Goal: Transaction & Acquisition: Download file/media

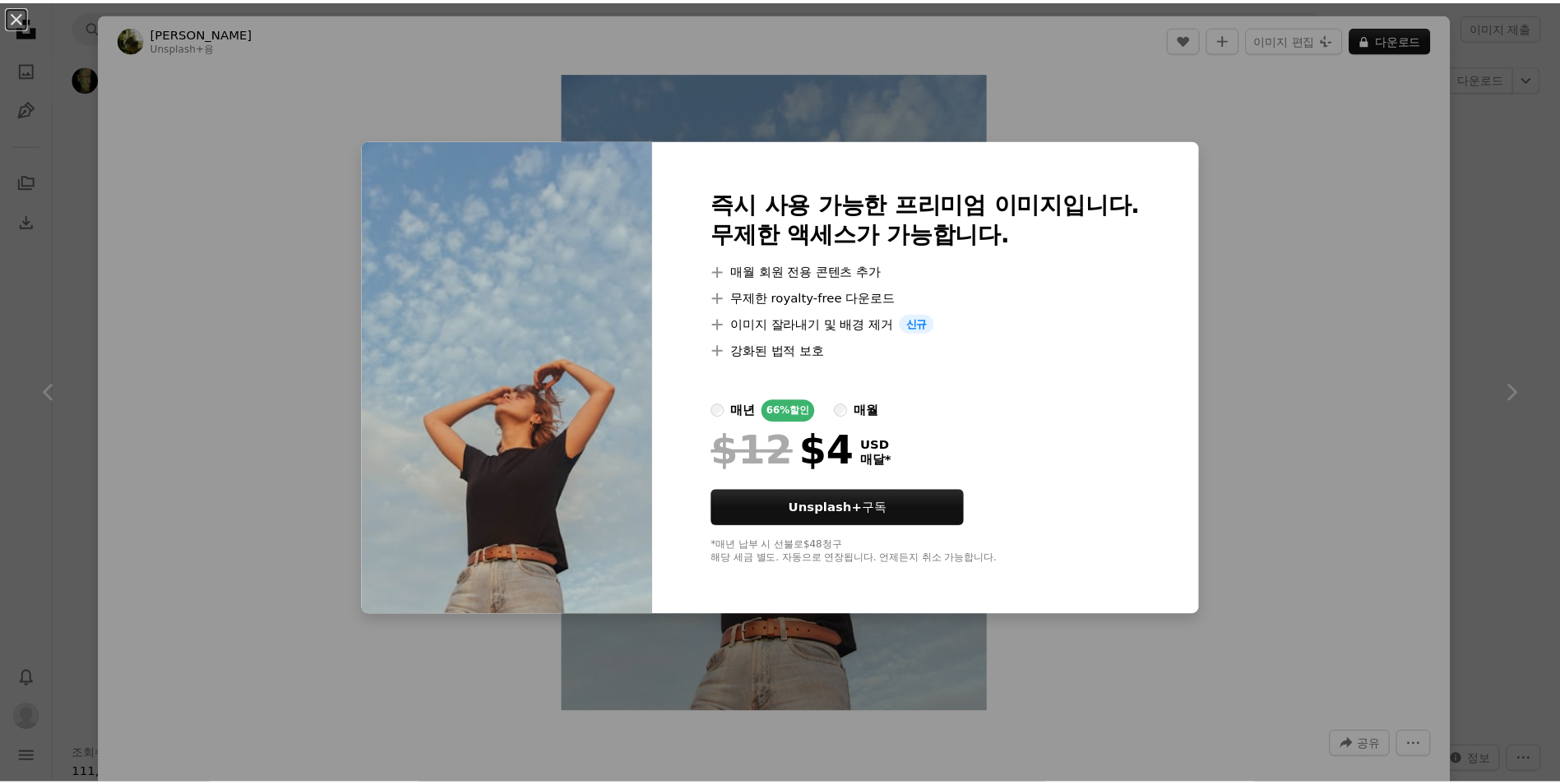
scroll to position [15283, 0]
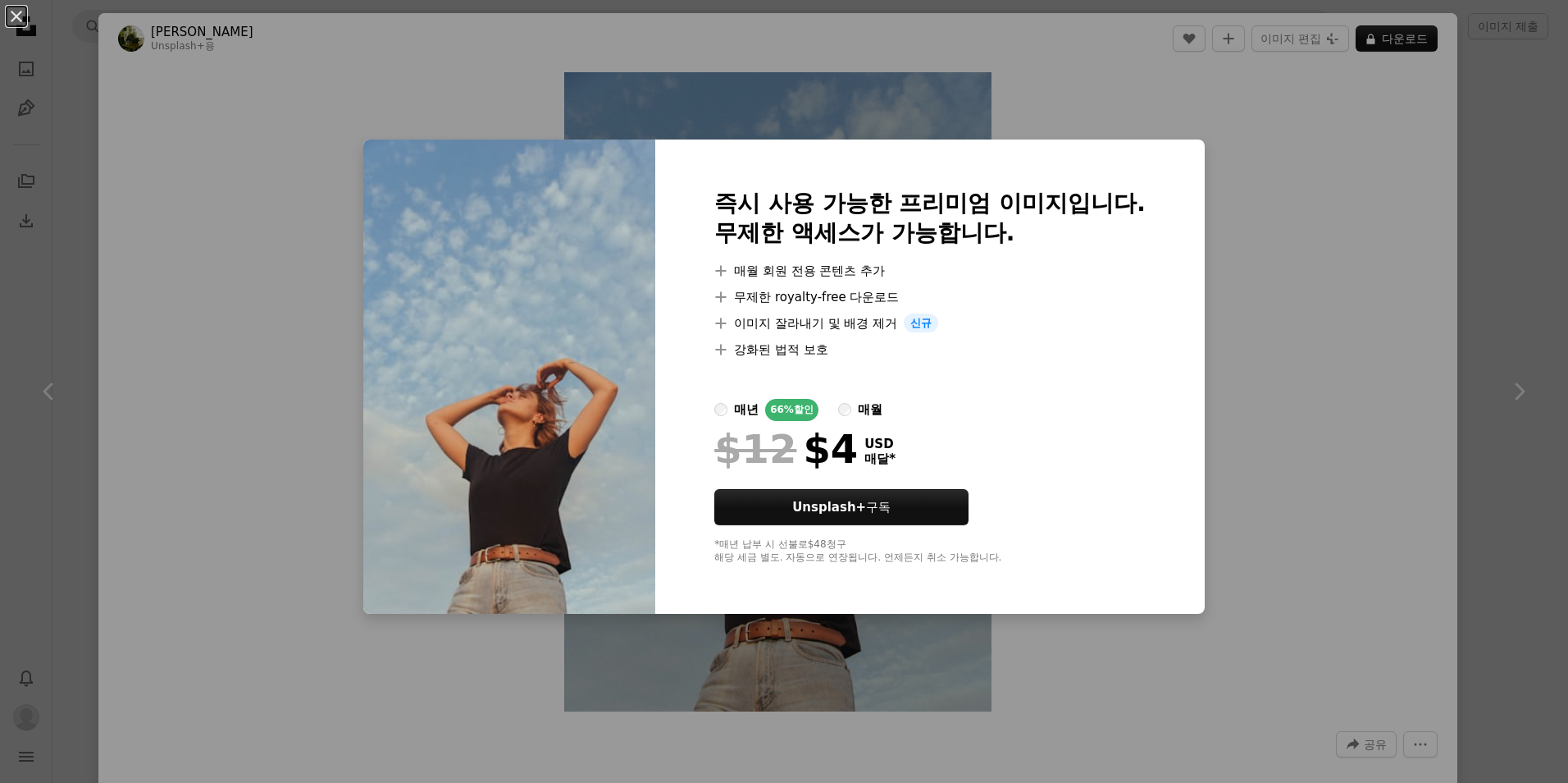
click at [1084, 110] on div "An X shape 즉시 사용 가능한 프리미엄 이미지입니다. 무제한 액세스가 가능합니다. A plus sign 매월 회원 전용 콘텐츠 추가 A…" at bounding box center [784, 391] width 1568 height 783
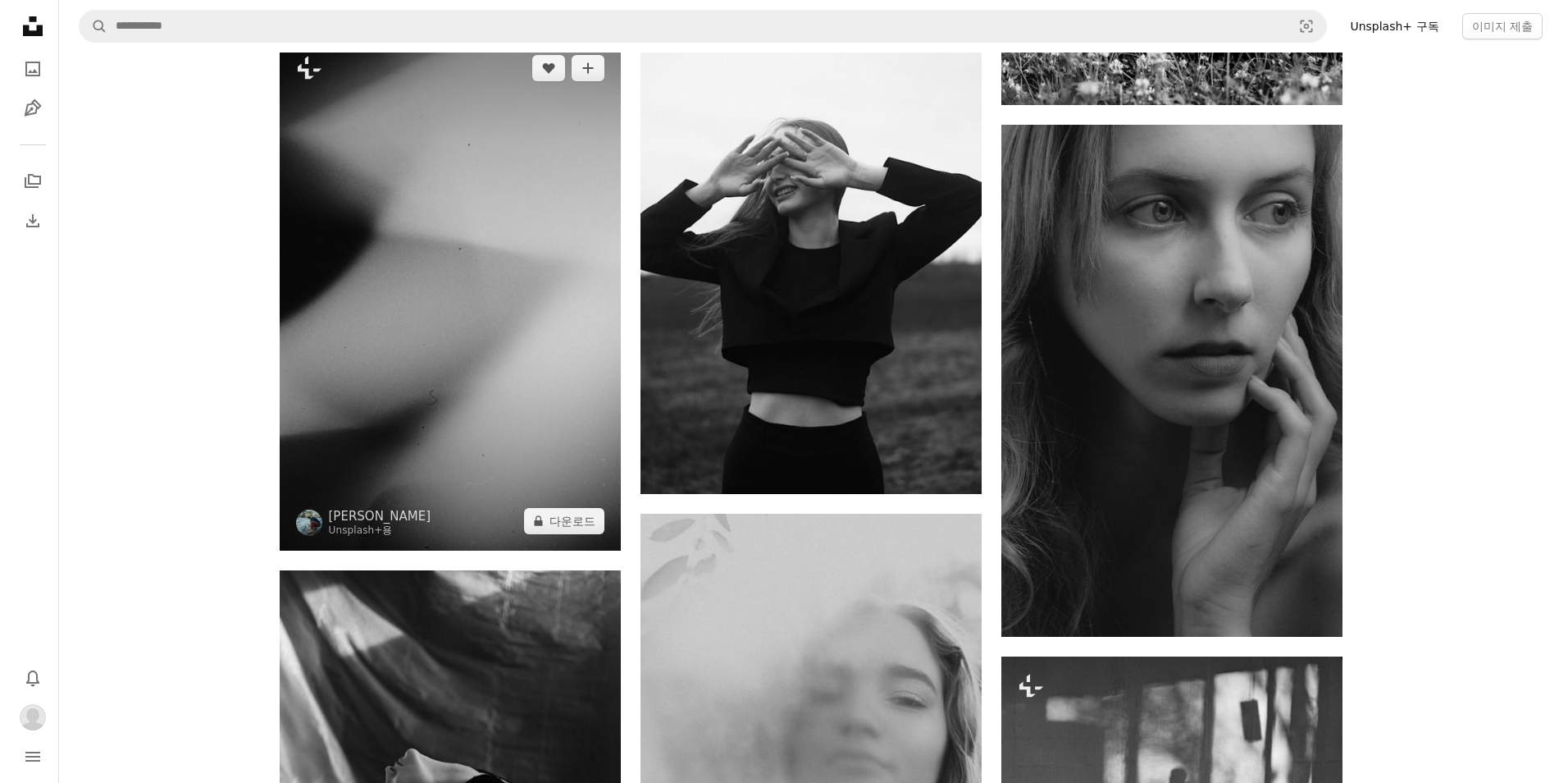
scroll to position [15835, 0]
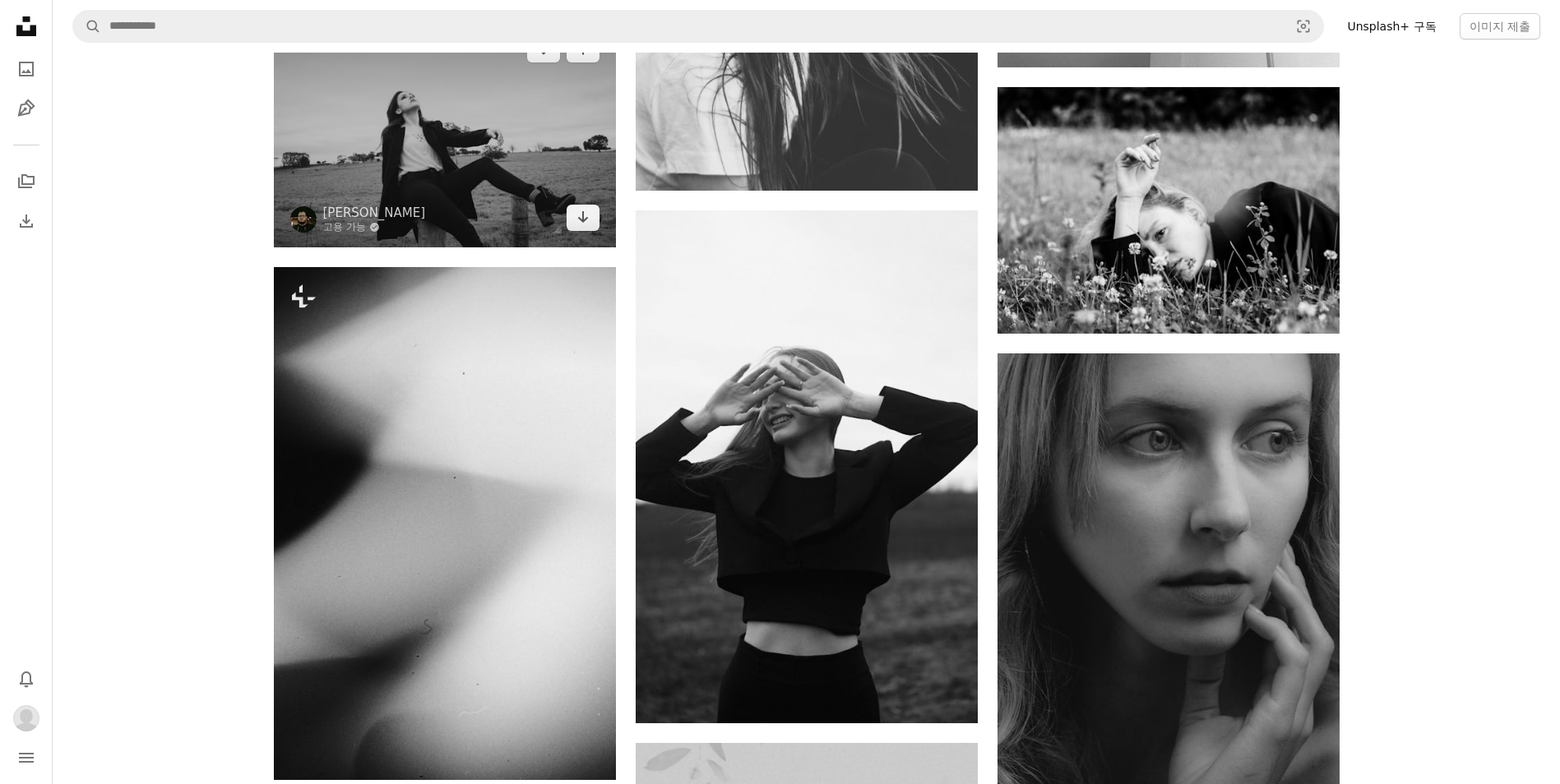
click at [374, 172] on img at bounding box center [444, 133] width 342 height 227
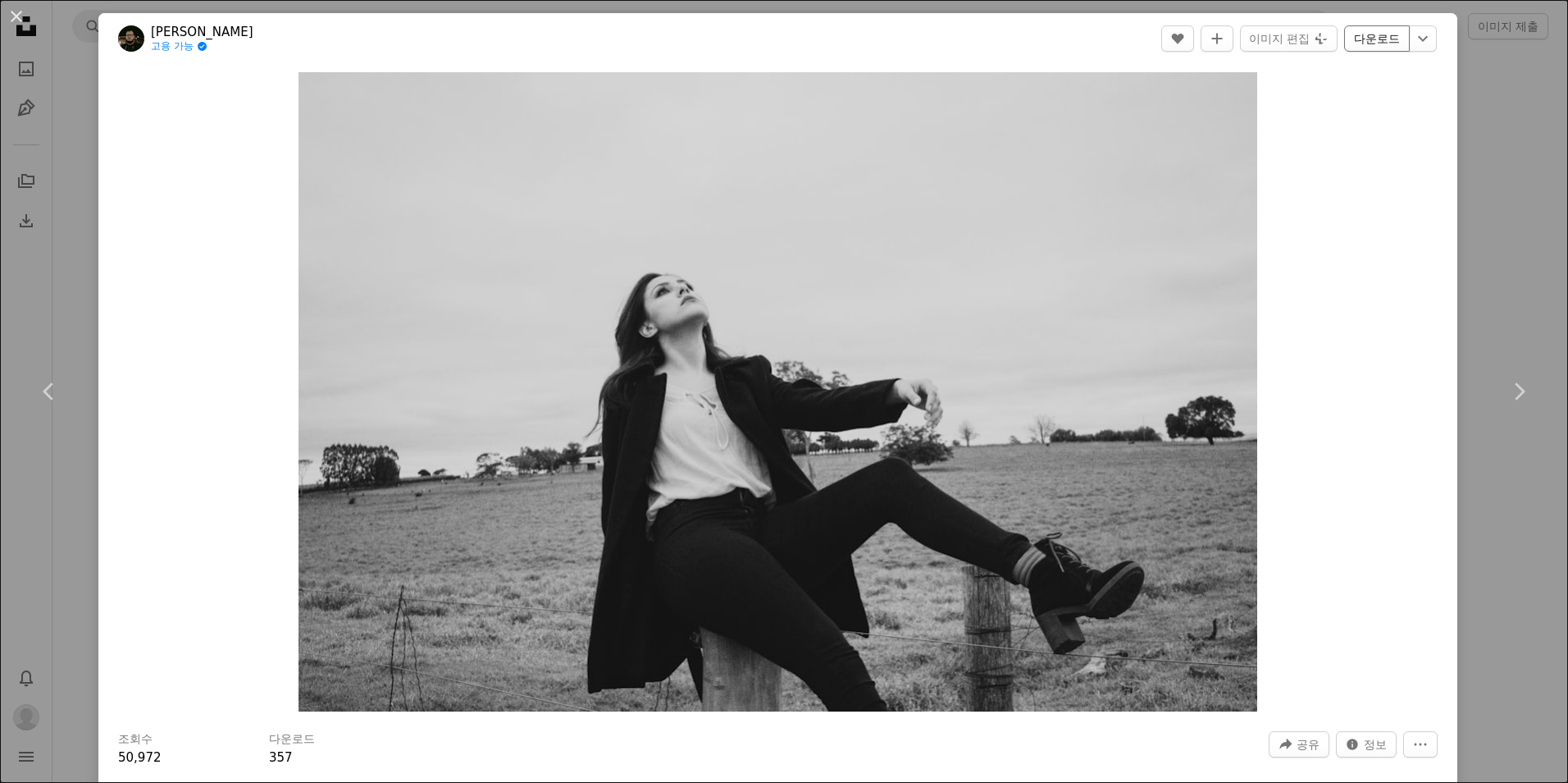
click at [1364, 42] on link "다운로드" at bounding box center [1377, 38] width 66 height 26
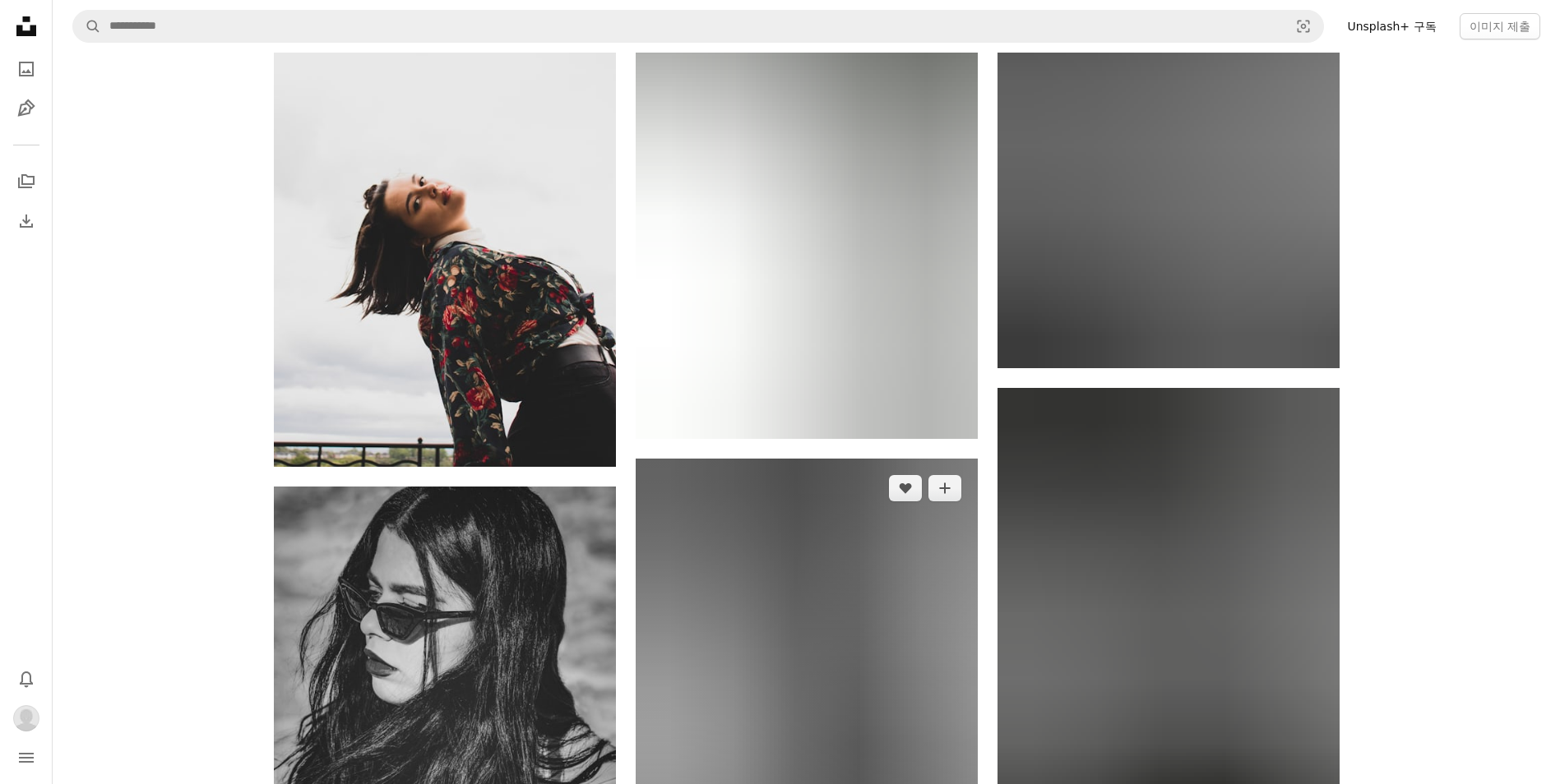
scroll to position [31139, 0]
